Goal: Transaction & Acquisition: Obtain resource

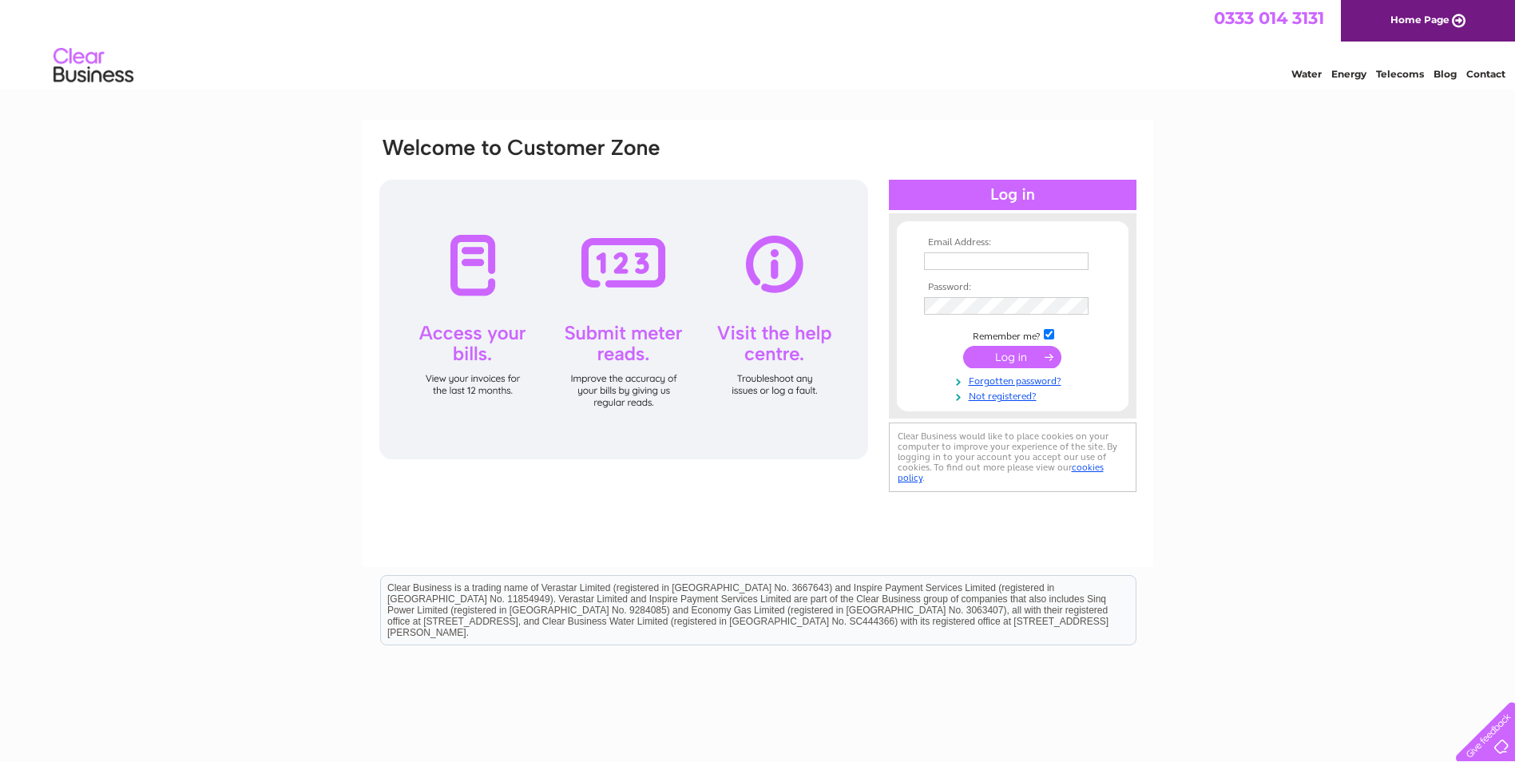
type input "[EMAIL_ADDRESS][DOMAIN_NAME]"
click at [26, 405] on div "Email Address: theteam@lincsti.co.uk Password: Forgotten password?" at bounding box center [757, 480] width 1515 height 721
click at [1011, 355] on input "submit" at bounding box center [1012, 357] width 98 height 22
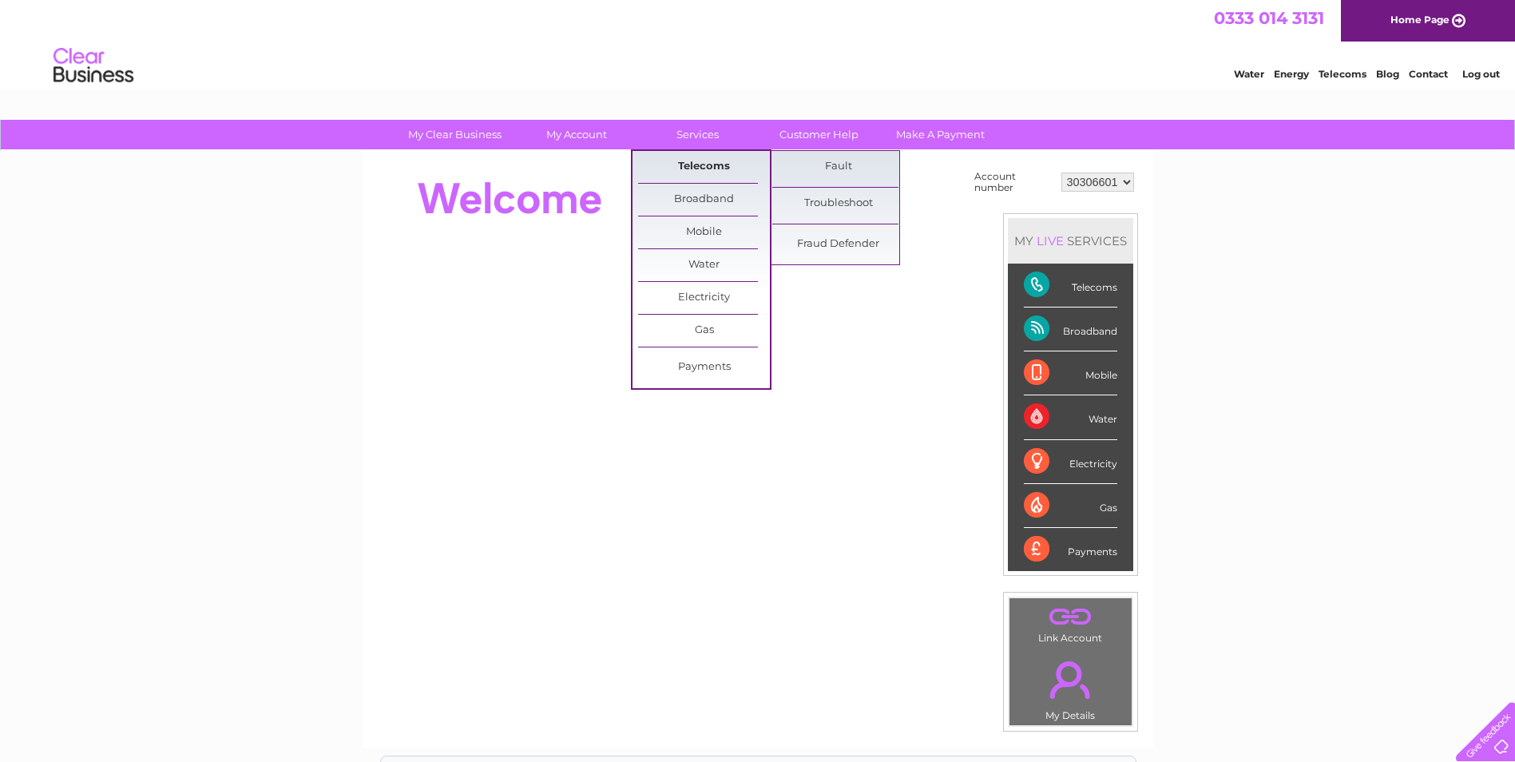
click at [718, 167] on link "Telecoms" at bounding box center [704, 167] width 132 height 32
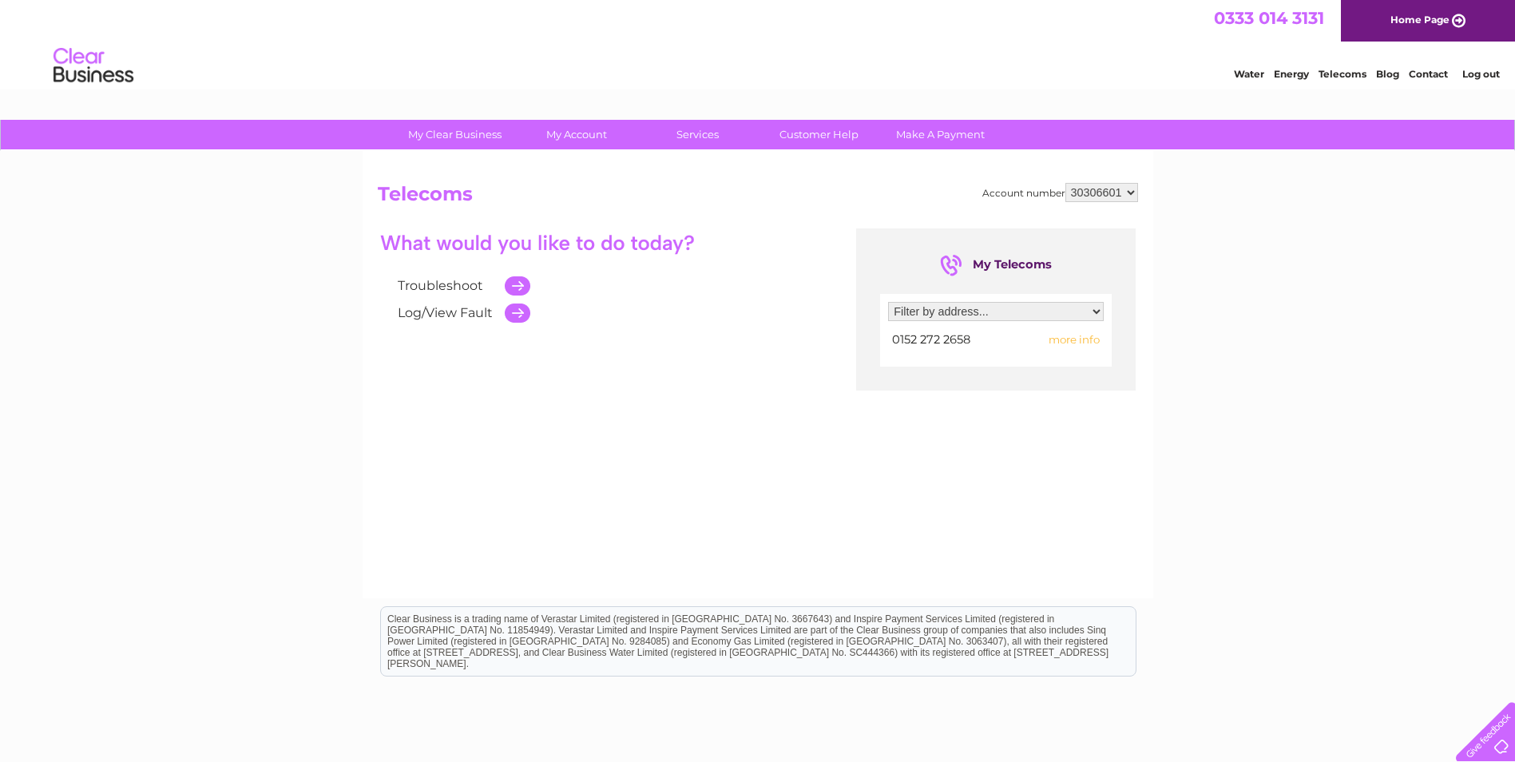
click at [1091, 340] on span "more info" at bounding box center [1074, 339] width 51 height 13
click at [1081, 338] on span "more info" at bounding box center [1074, 339] width 51 height 13
click at [1096, 309] on select "Filter by address... Waddington Parish Council, Council Office, Lincoln, Lincol…" at bounding box center [996, 311] width 216 height 19
select select "2648296"
click at [888, 302] on select "Filter by address... Waddington Parish Council, Council Office, Lincoln, Lincol…" at bounding box center [996, 311] width 216 height 19
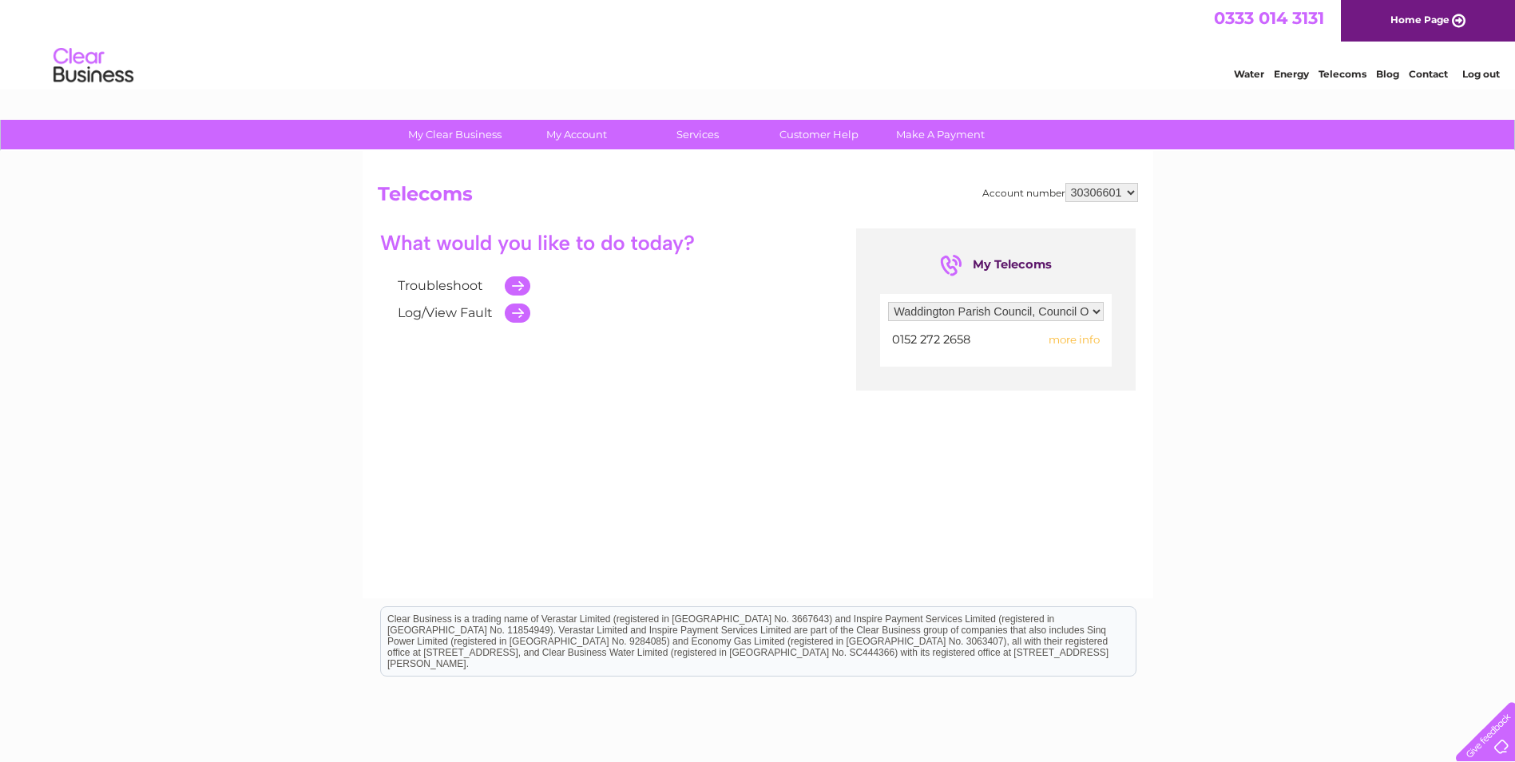
click at [1070, 339] on span "more info" at bounding box center [1074, 339] width 51 height 13
click at [1071, 337] on span "more info" at bounding box center [1074, 339] width 51 height 13
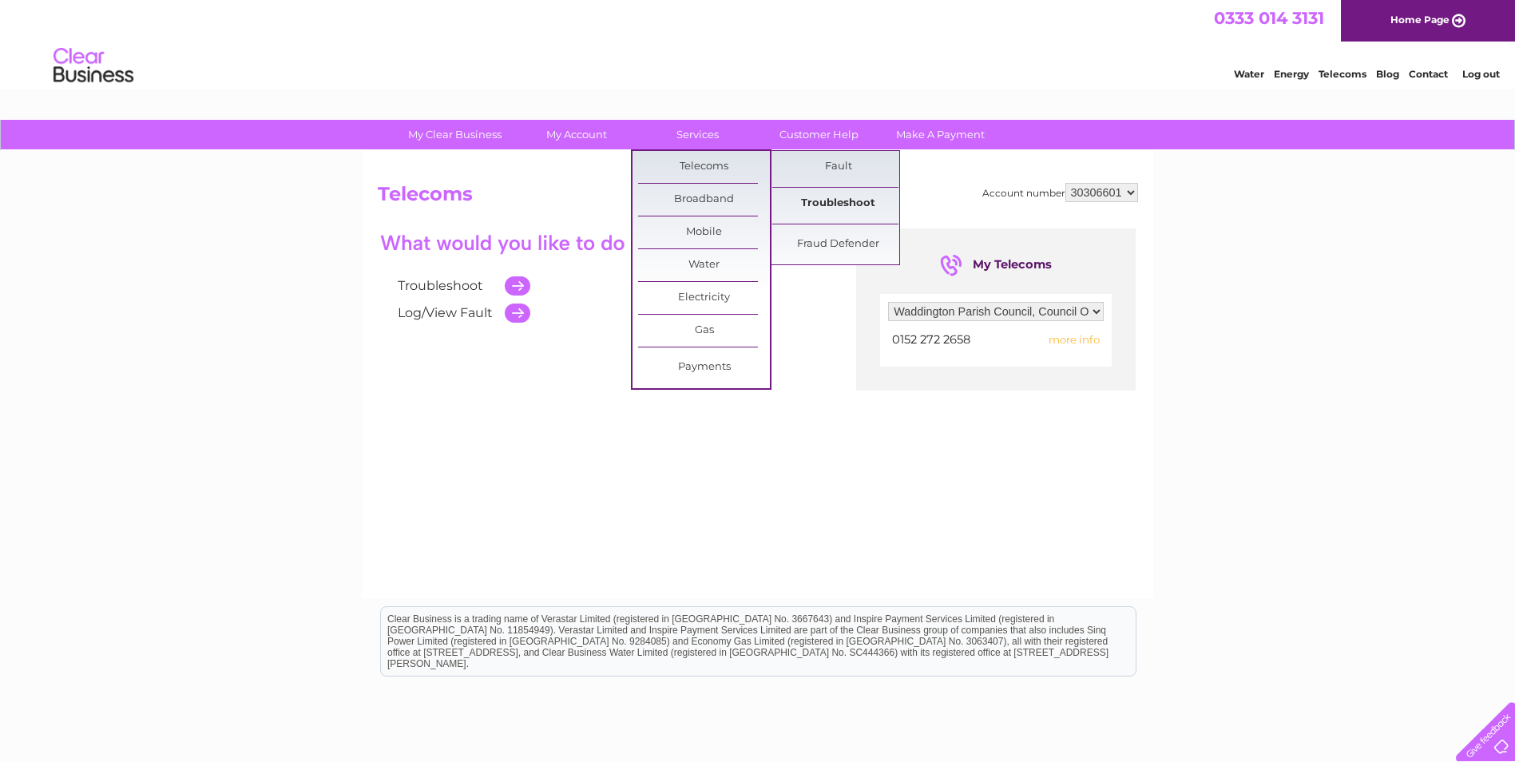
click at [817, 201] on link "Troubleshoot" at bounding box center [838, 204] width 132 height 32
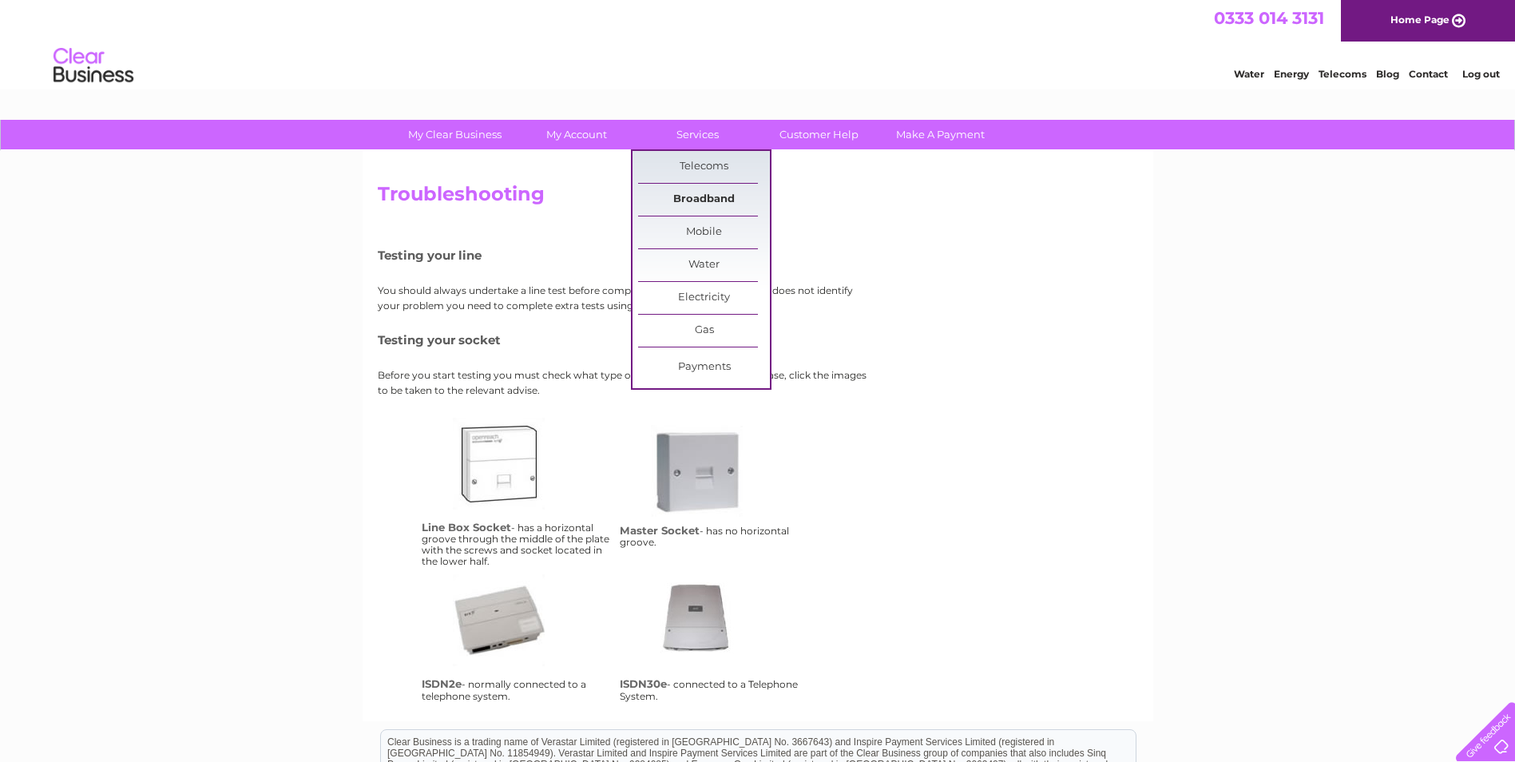
click at [700, 196] on link "Broadband" at bounding box center [704, 200] width 132 height 32
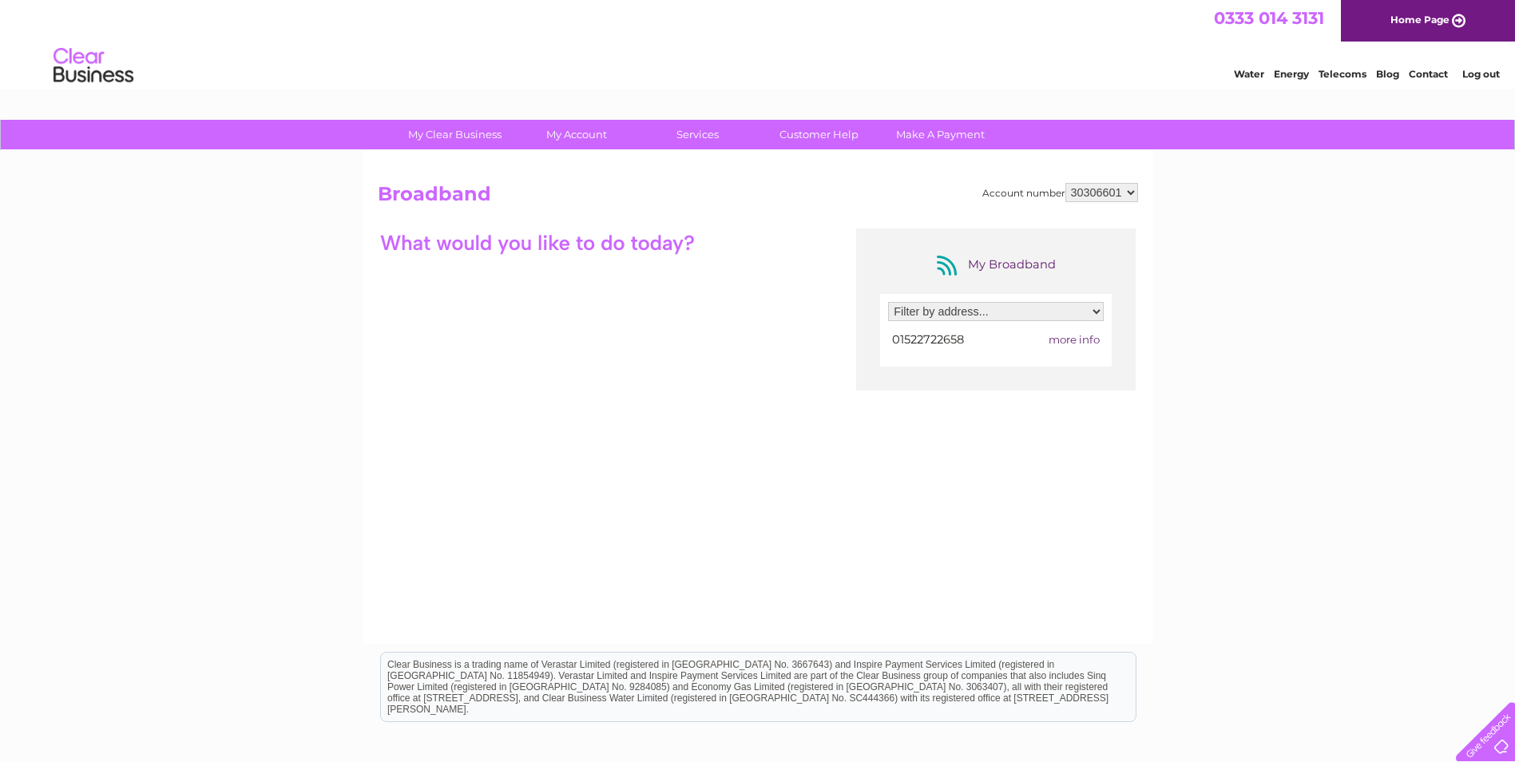
click at [1003, 314] on select "Filter by address... Waddington Parish Council, Council Office, Lincoln, Lincol…" at bounding box center [996, 311] width 216 height 19
select select "2648296"
click at [888, 302] on select "Filter by address... Waddington Parish Council, Council Office, Lincoln, Lincol…" at bounding box center [996, 311] width 216 height 19
click at [1068, 342] on span "more info" at bounding box center [1074, 339] width 51 height 13
click at [1073, 334] on span "more info" at bounding box center [1074, 339] width 51 height 13
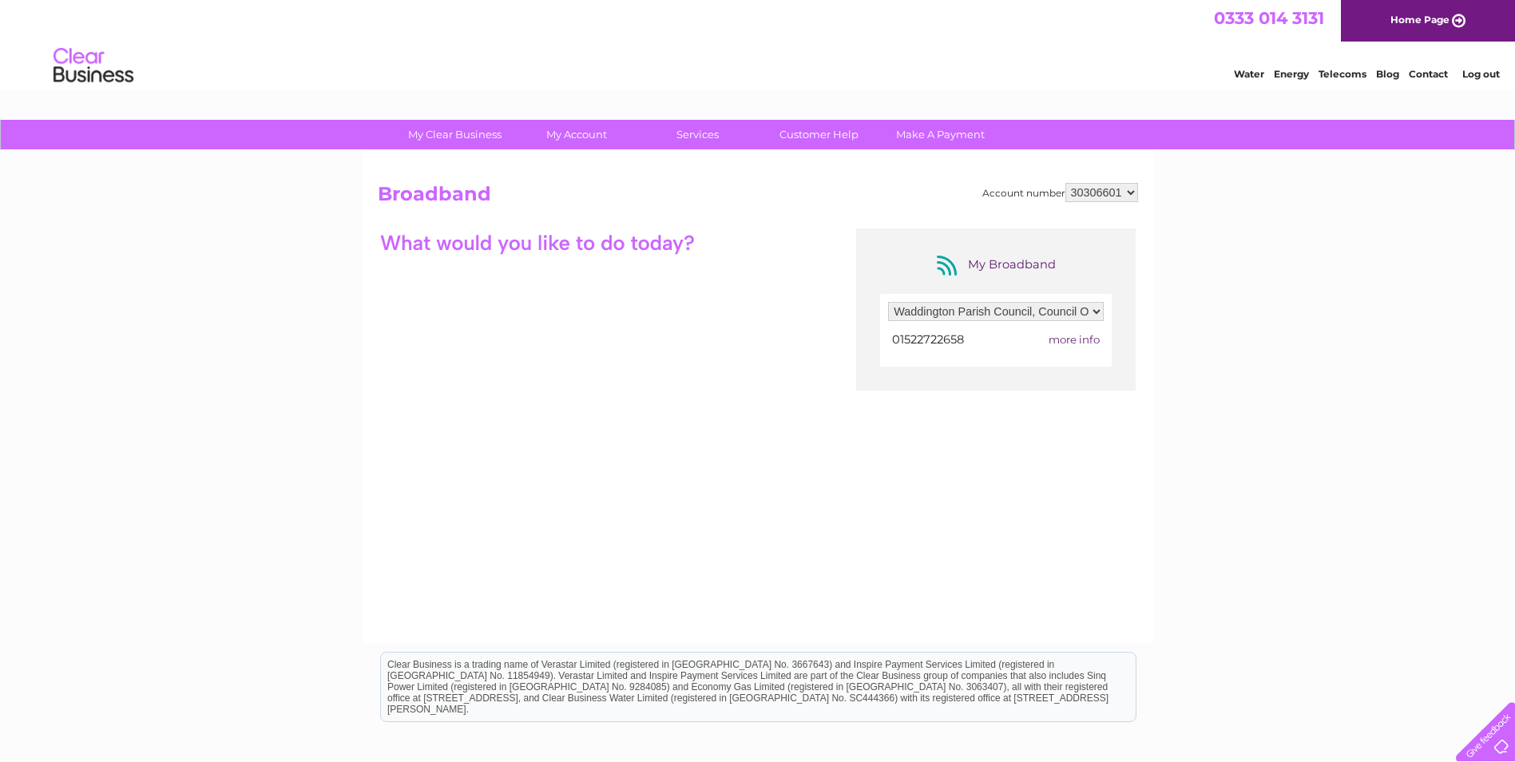
click at [1060, 340] on span "more info" at bounding box center [1074, 339] width 51 height 13
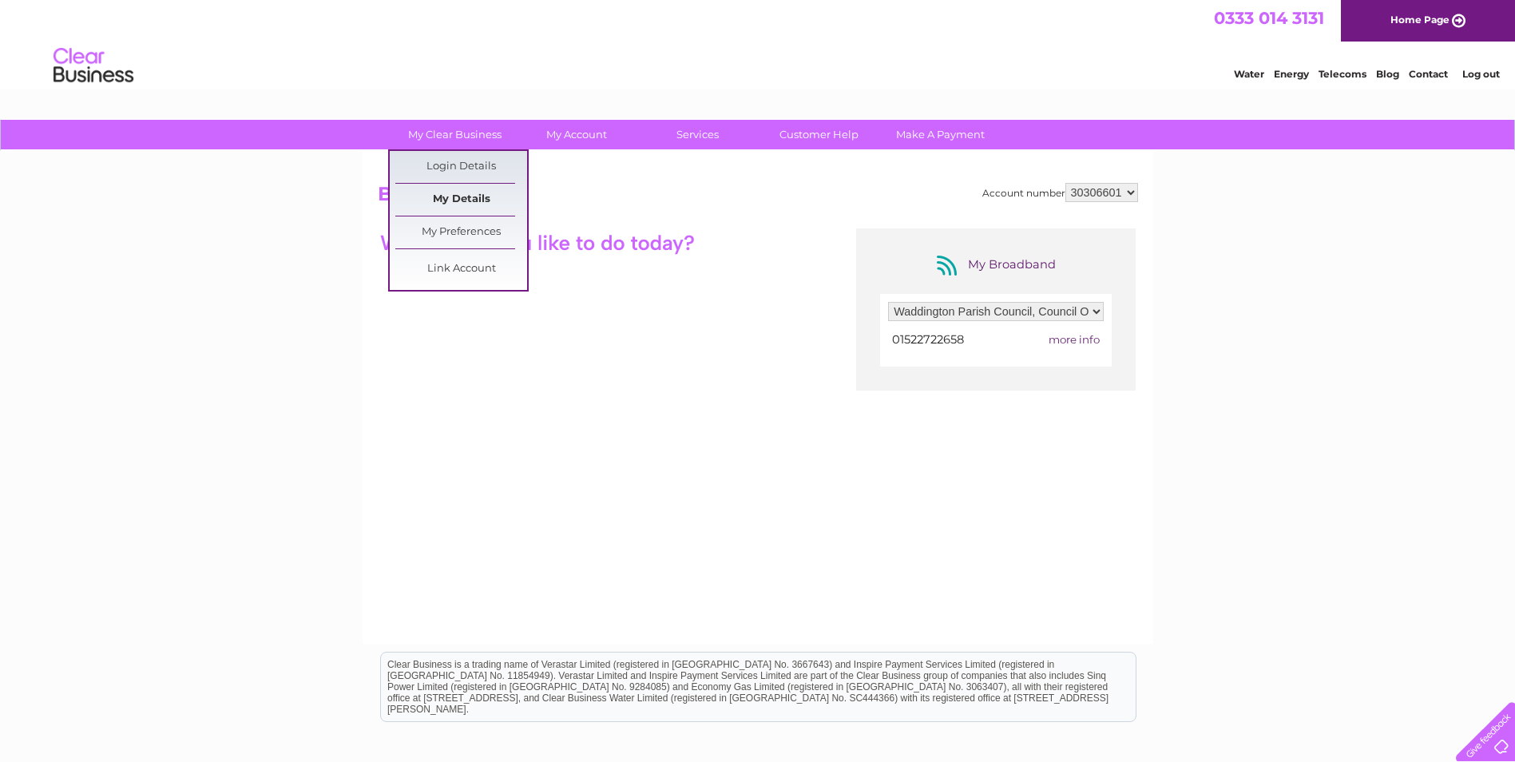
click at [447, 202] on link "My Details" at bounding box center [461, 200] width 132 height 32
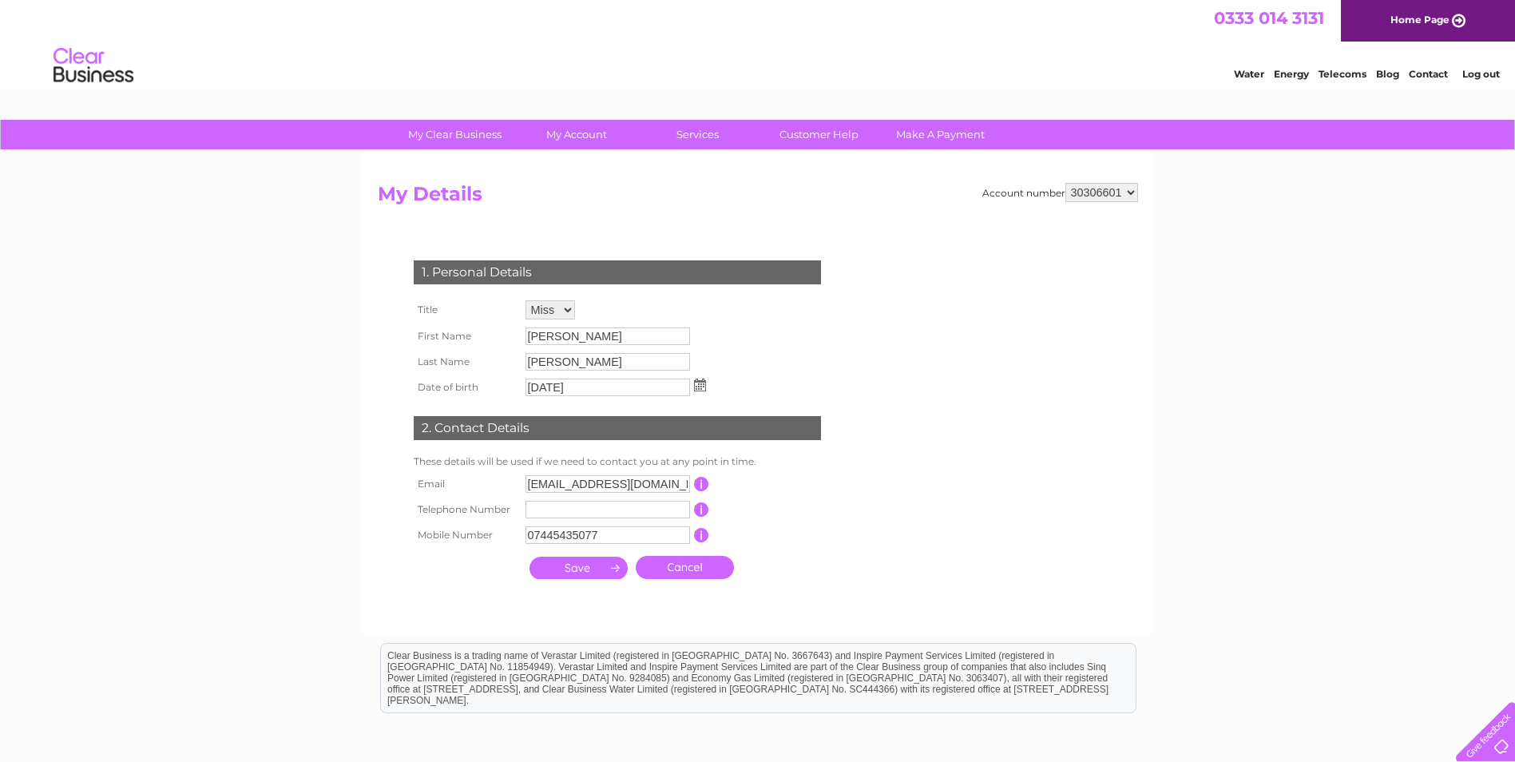
click at [1342, 77] on link "Telecoms" at bounding box center [1343, 74] width 48 height 12
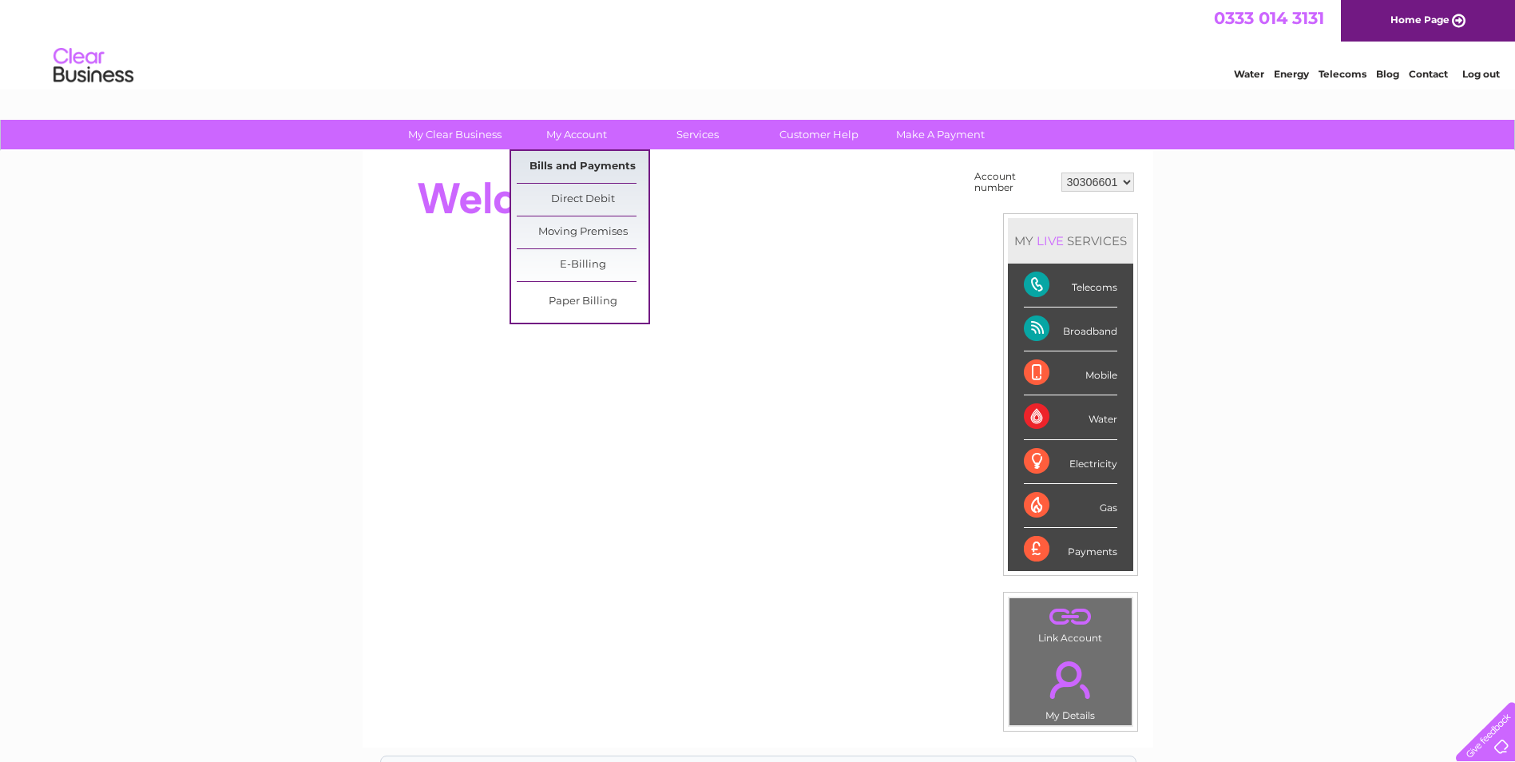
click at [551, 157] on link "Bills and Payments" at bounding box center [583, 167] width 132 height 32
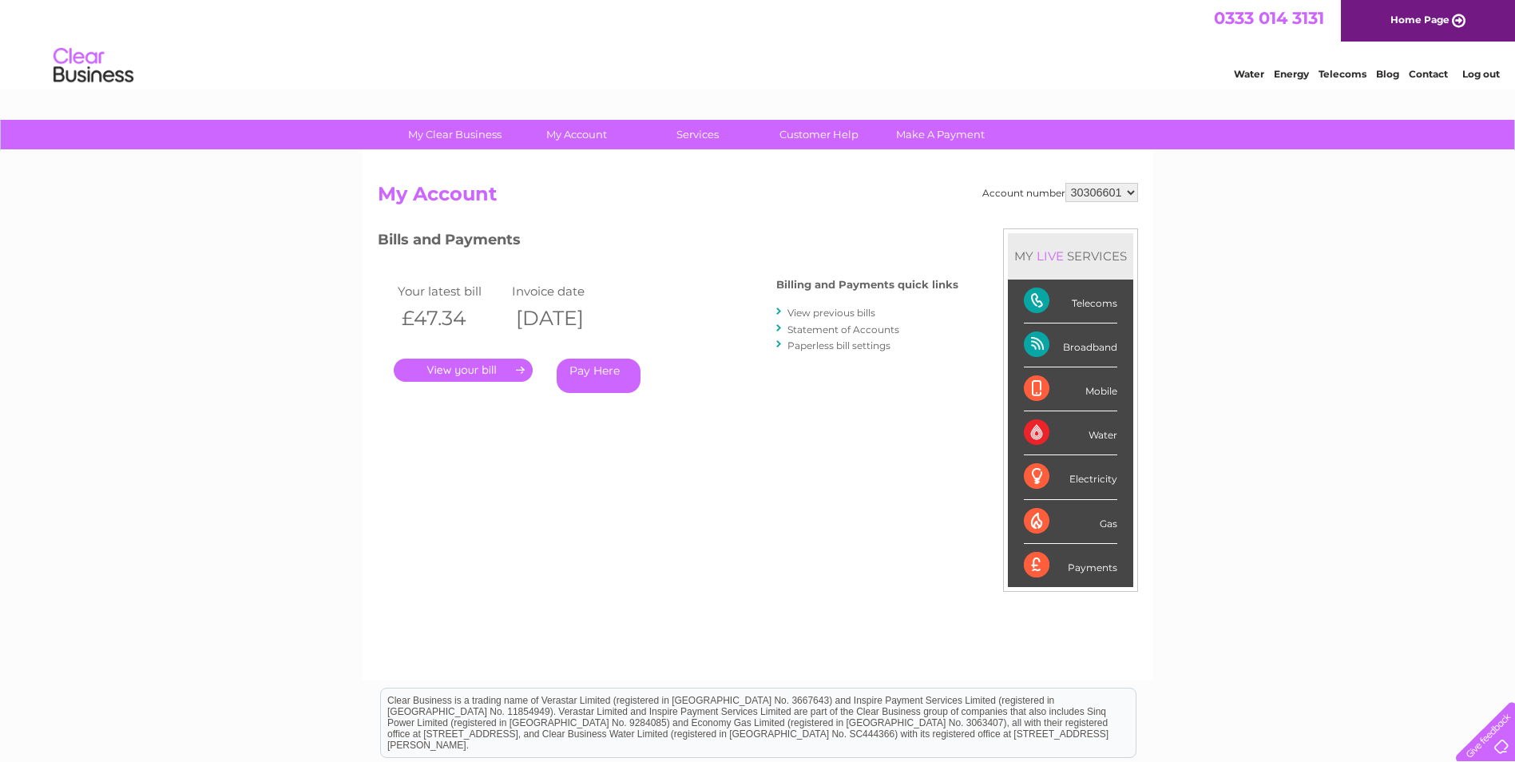
click at [443, 368] on link "." at bounding box center [463, 370] width 139 height 23
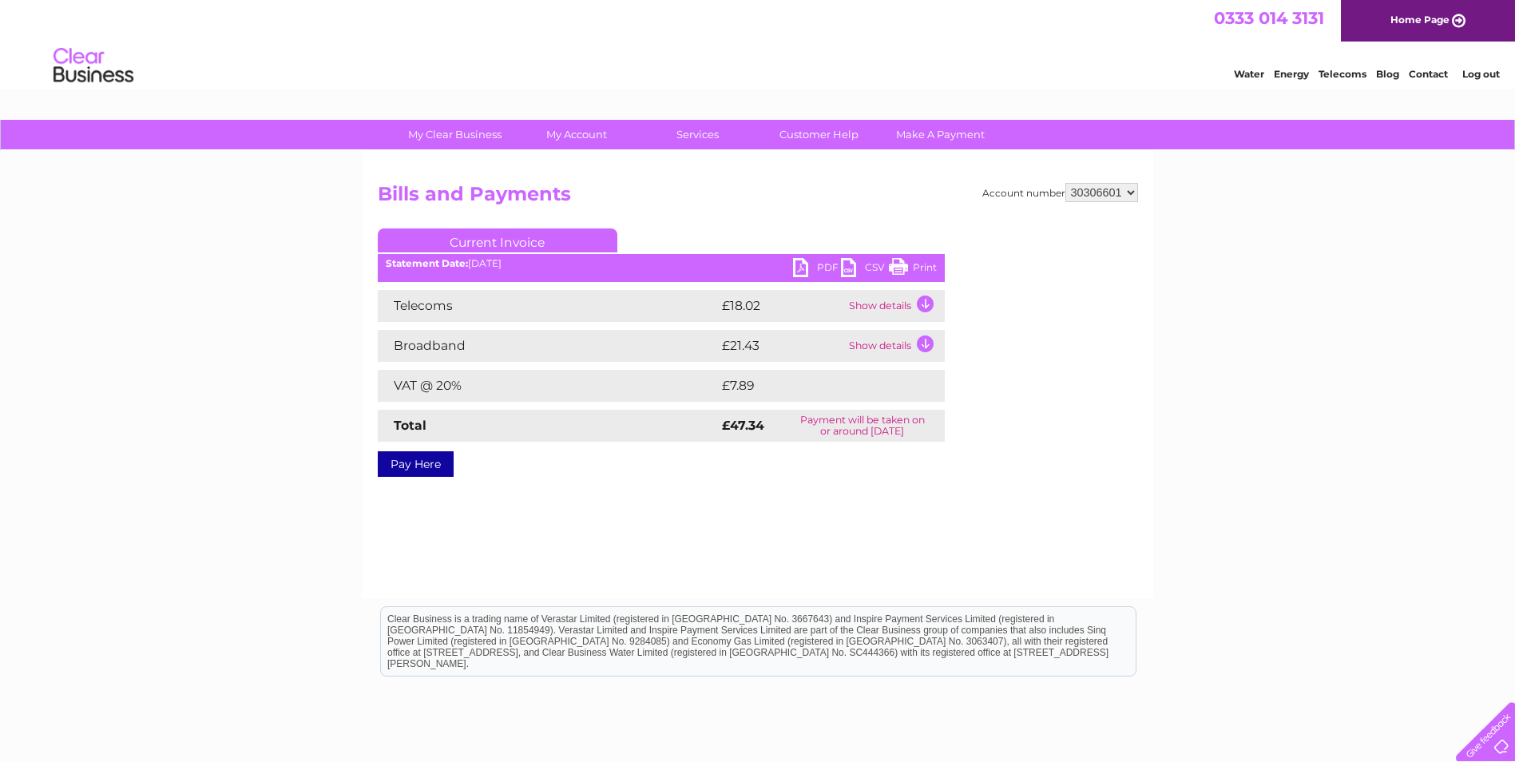
click at [812, 270] on link "PDF" at bounding box center [817, 269] width 48 height 23
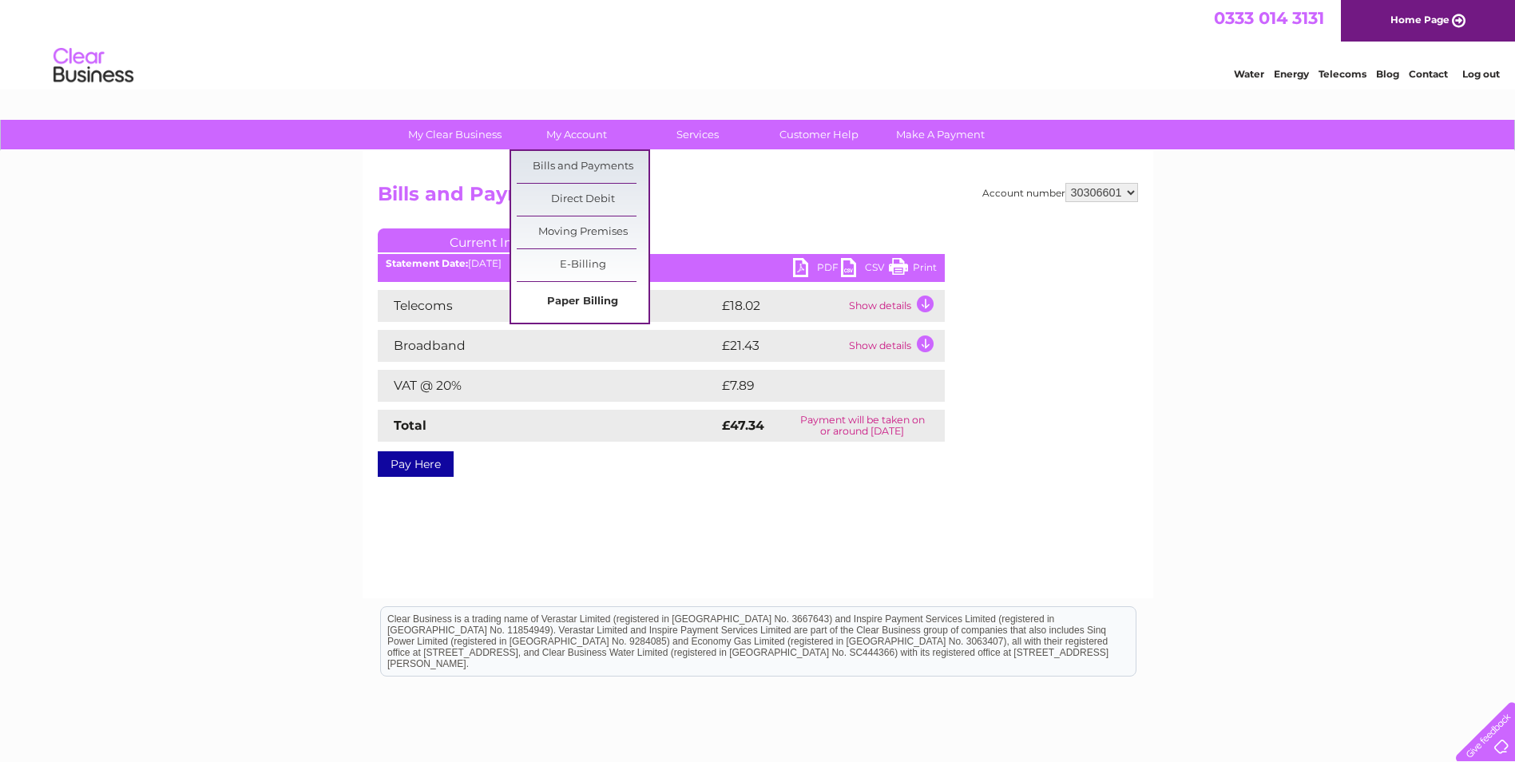
click at [585, 305] on link "Paper Billing" at bounding box center [583, 302] width 132 height 32
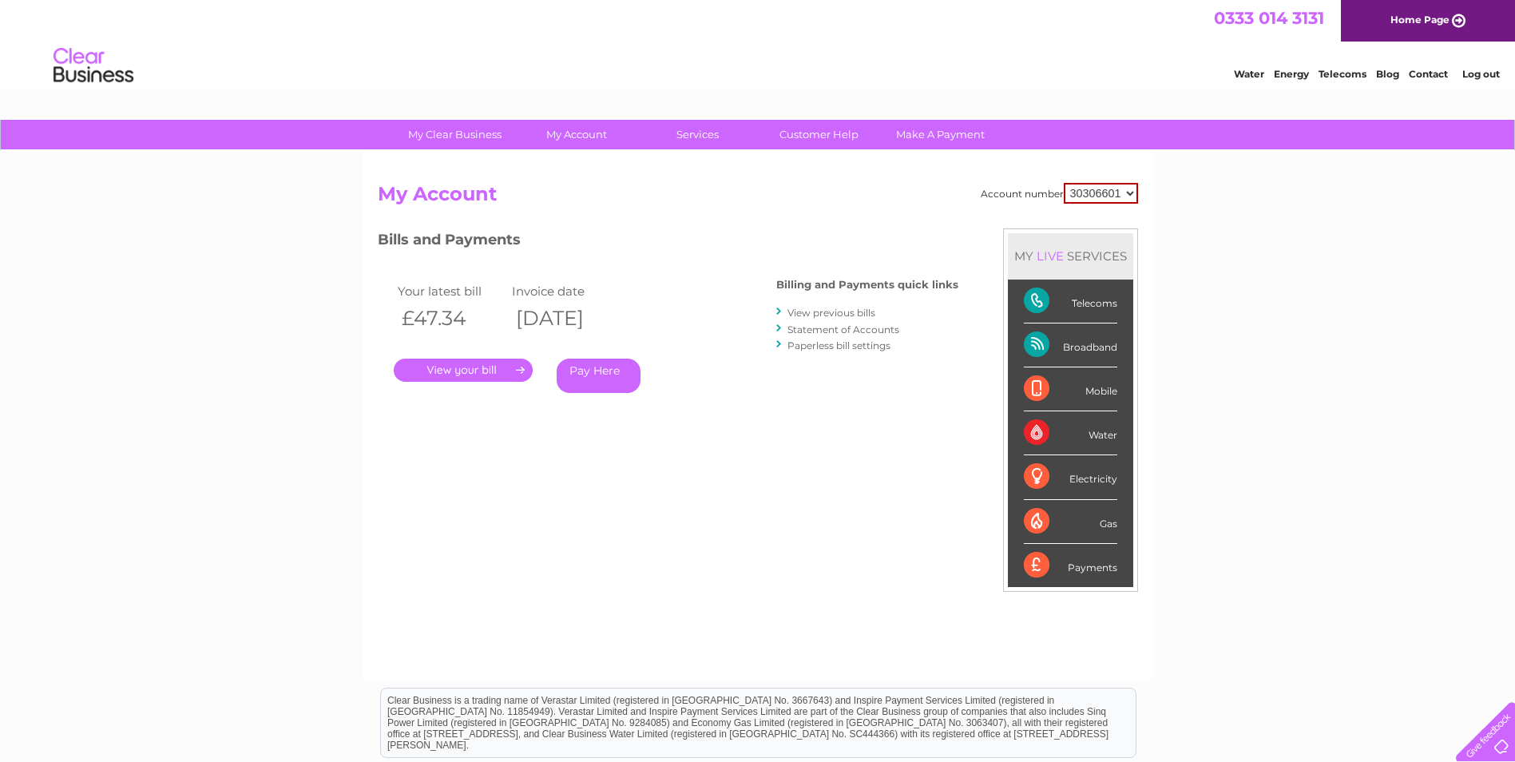
click at [820, 328] on link "Statement of Accounts" at bounding box center [844, 330] width 112 height 12
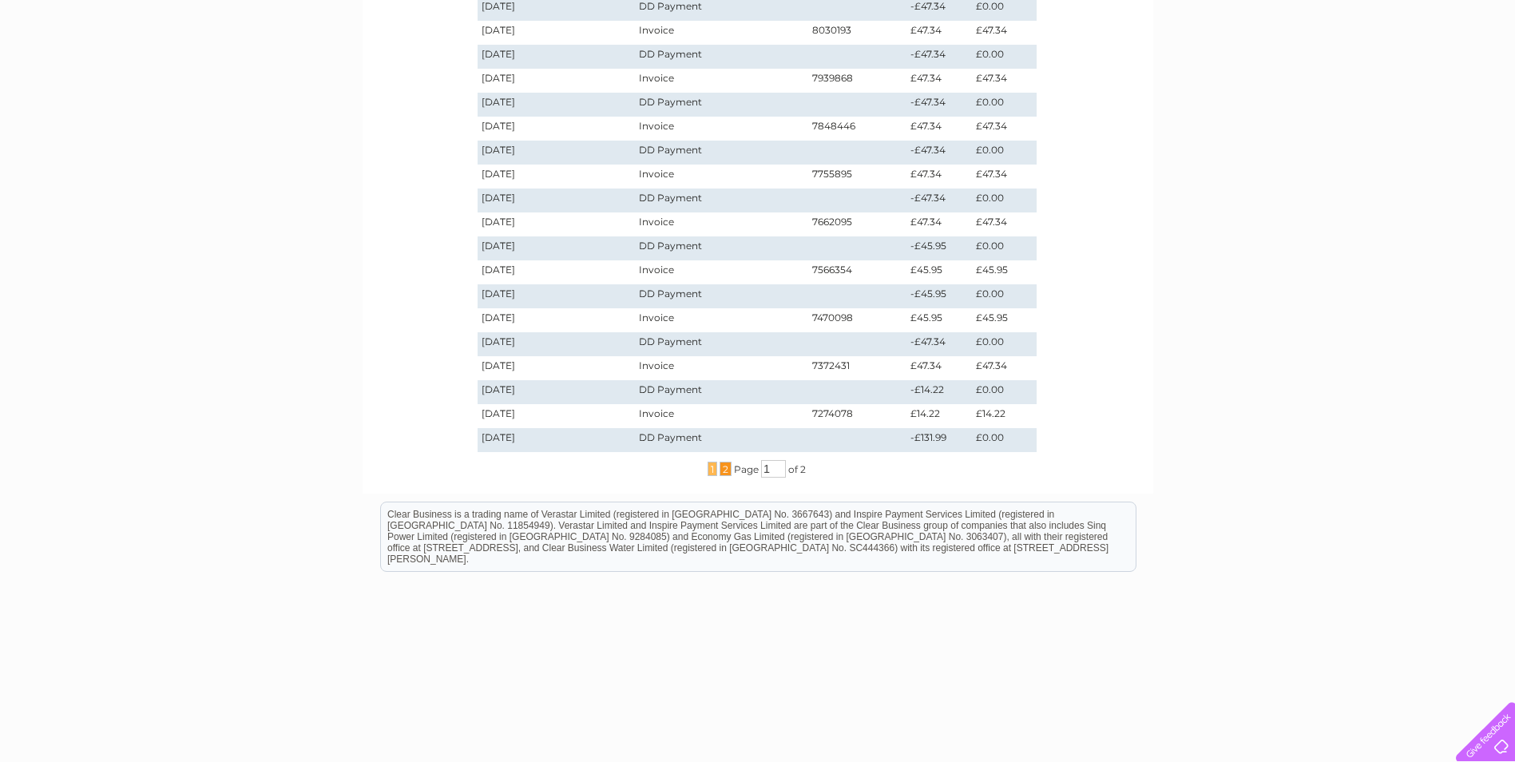
click at [726, 470] on span "2" at bounding box center [726, 469] width 12 height 14
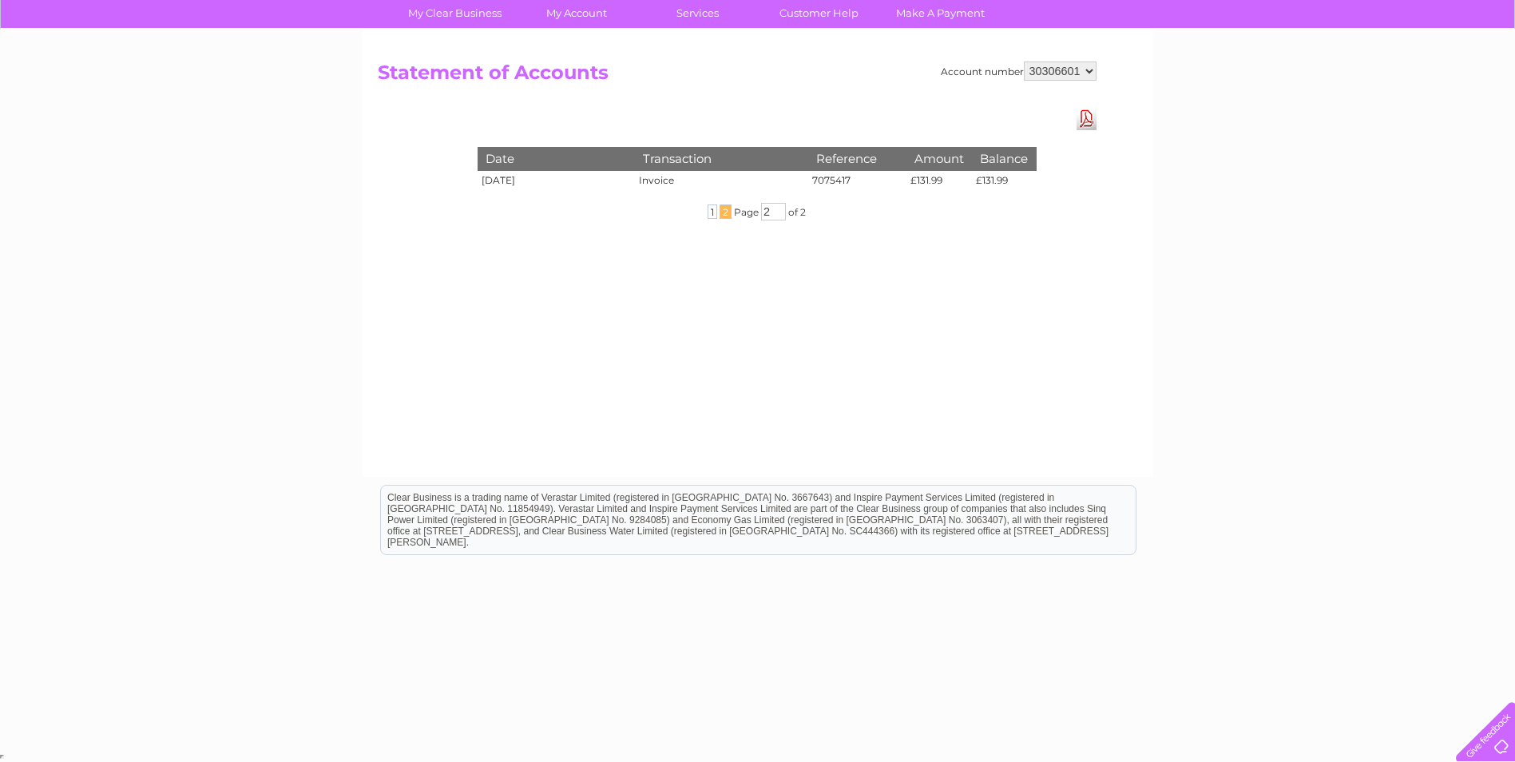
scroll to position [121, 0]
click at [659, 175] on td "Invoice" at bounding box center [721, 183] width 173 height 24
click at [988, 177] on td "£131.99" at bounding box center [1004, 183] width 64 height 24
click at [709, 212] on span "1" at bounding box center [713, 212] width 10 height 14
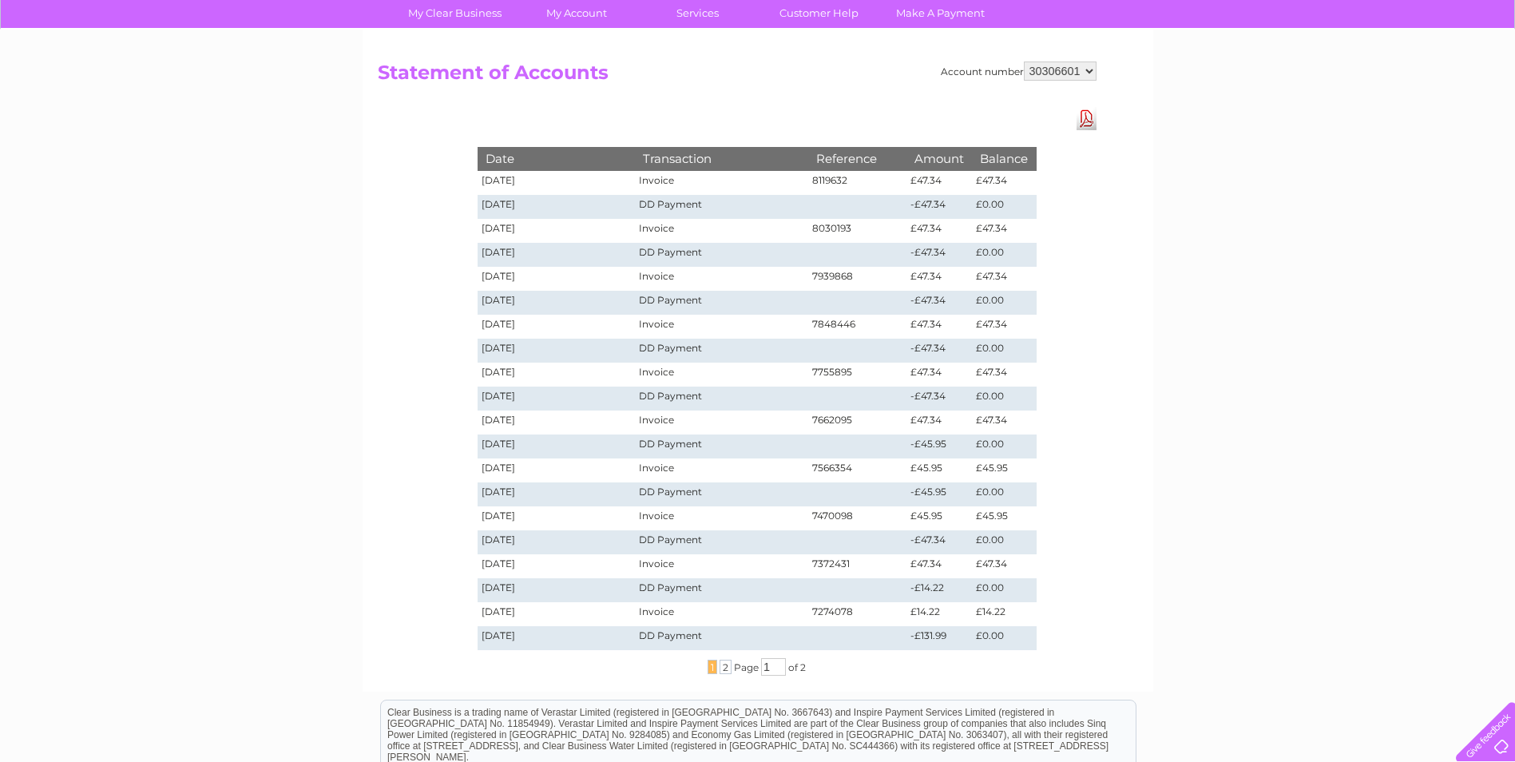
scroll to position [320, 0]
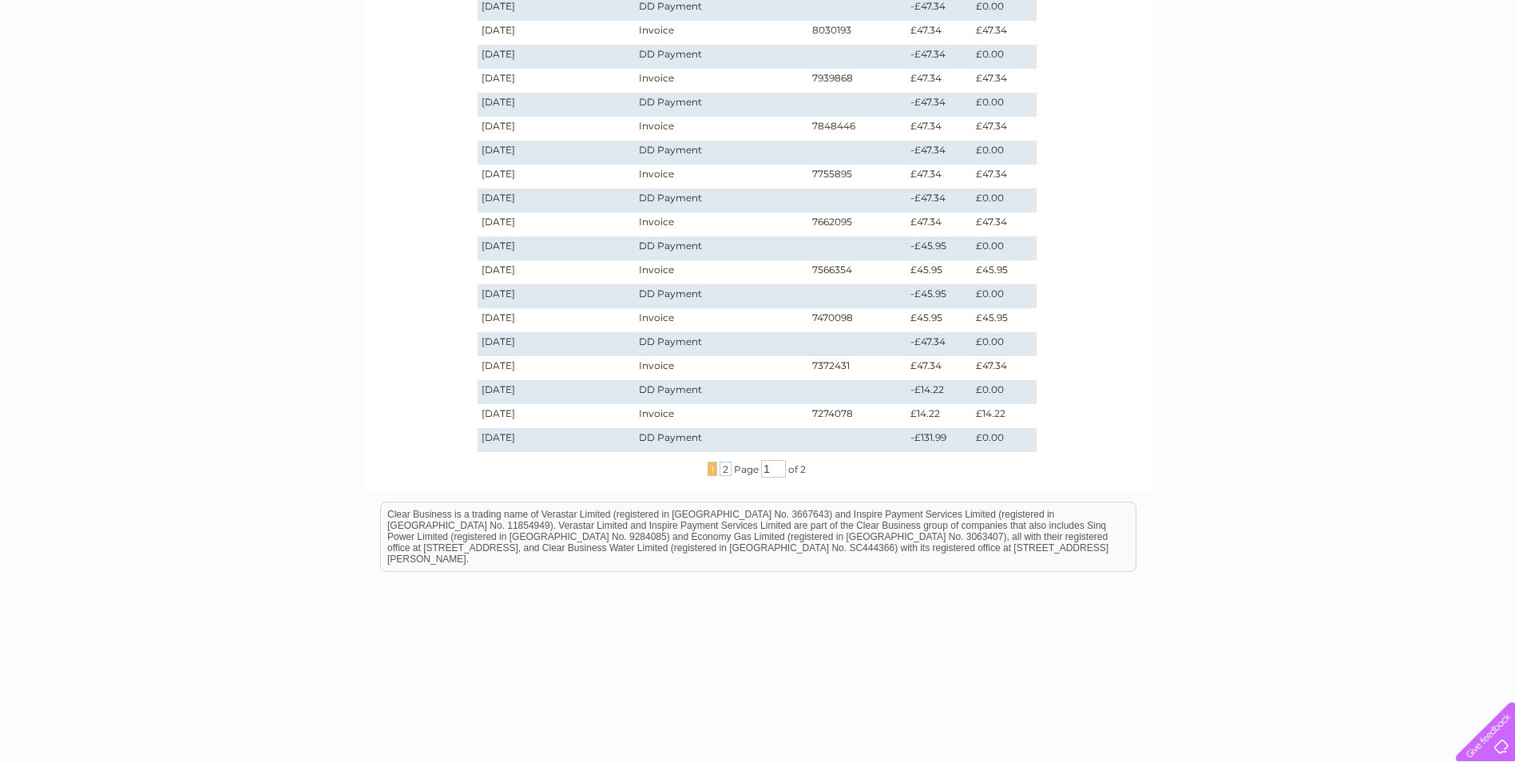
click at [935, 433] on td "-£131.99" at bounding box center [940, 440] width 66 height 24
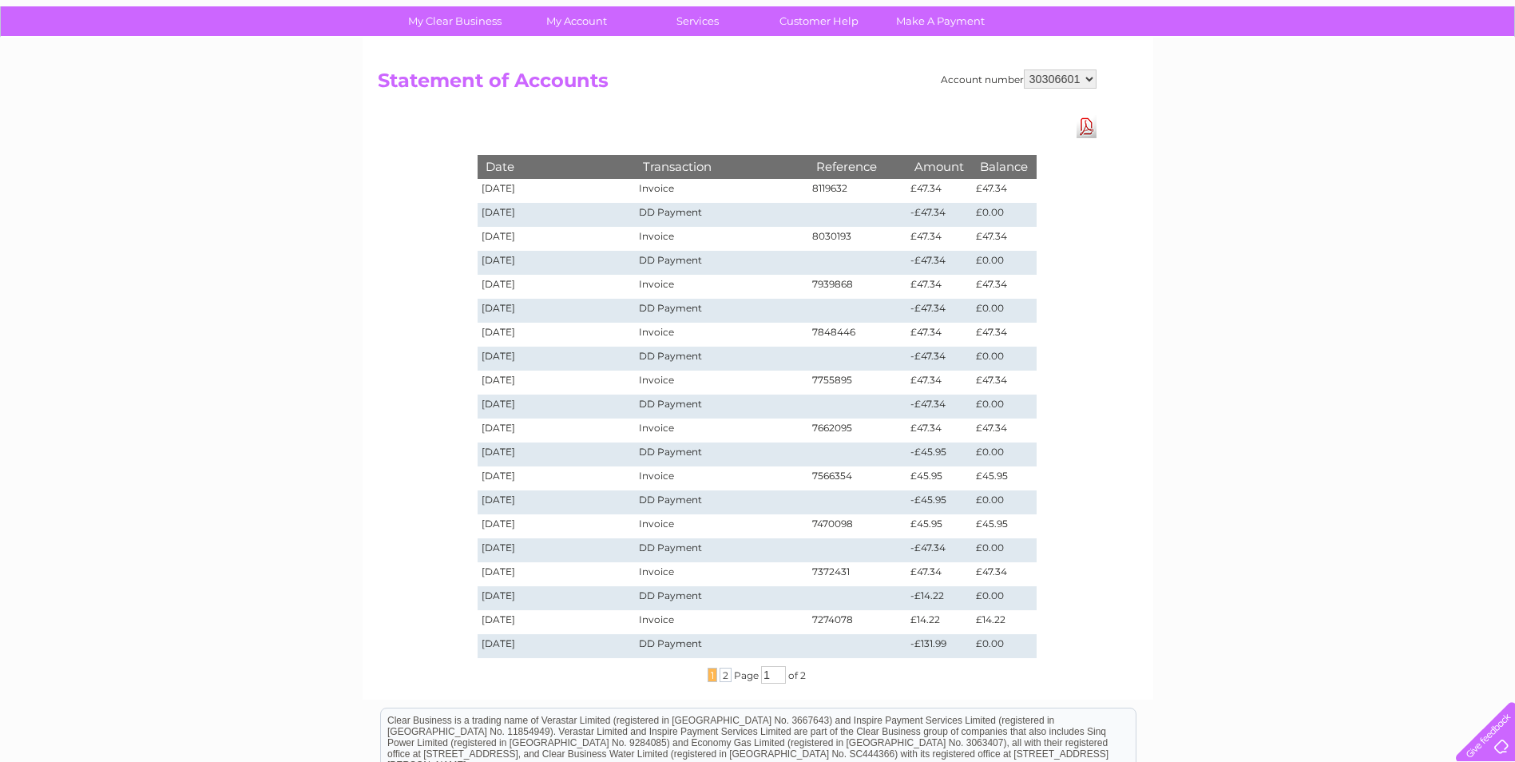
scroll to position [0, 0]
